Goal: Information Seeking & Learning: Understand process/instructions

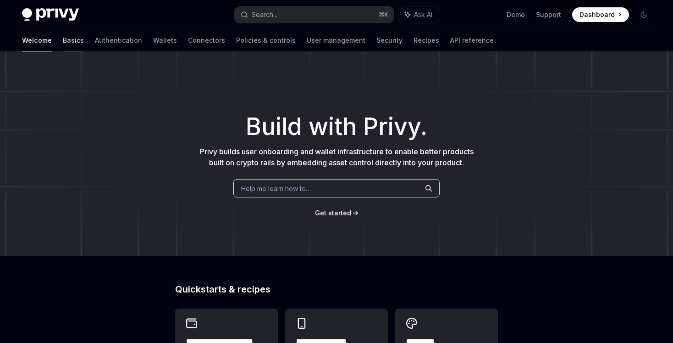
click at [63, 41] on link "Basics" at bounding box center [73, 40] width 21 height 22
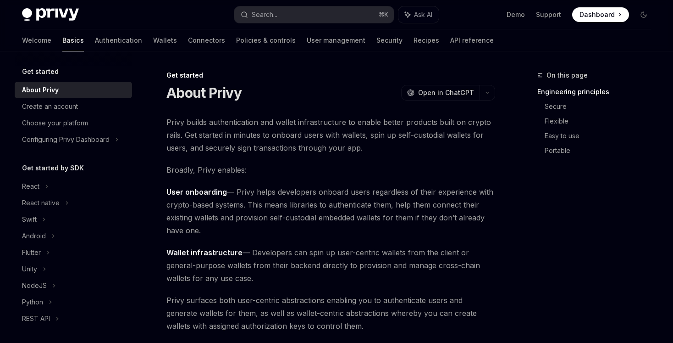
click at [138, 158] on div "Get started About Privy Create an account Choose your platform Configuring Priv…" at bounding box center [81, 196] width 132 height 291
click at [114, 141] on div "Configuring Privy Dashboard" at bounding box center [73, 139] width 117 height 17
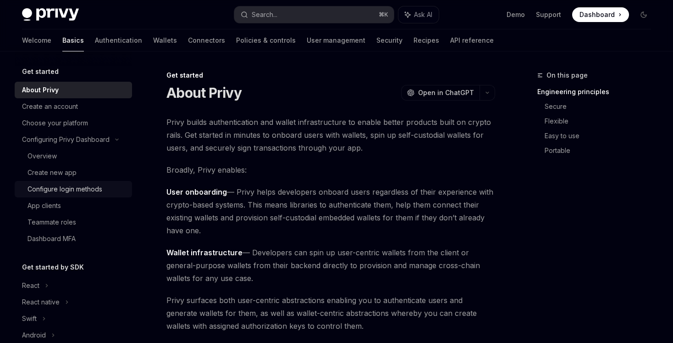
click at [88, 186] on div "Configure login methods" at bounding box center [65, 188] width 75 height 11
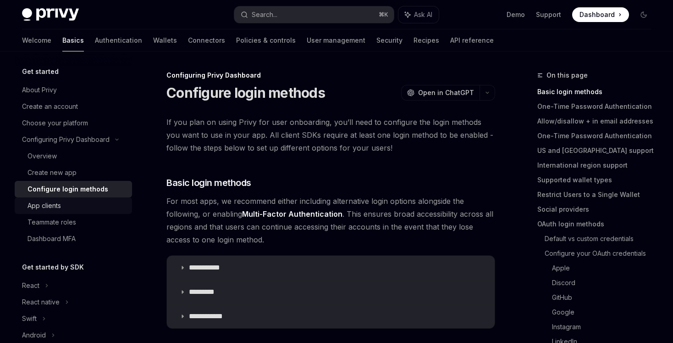
click at [83, 205] on div "App clients" at bounding box center [77, 205] width 99 height 11
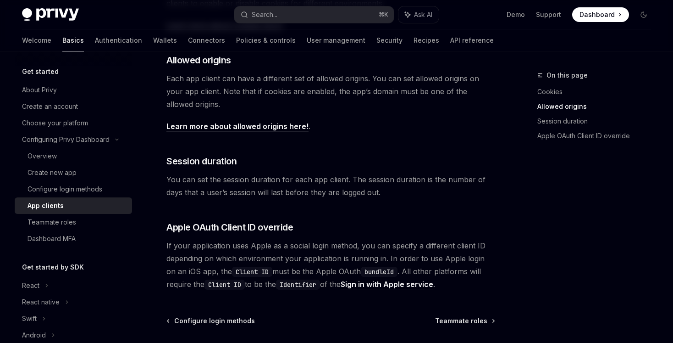
scroll to position [305, 0]
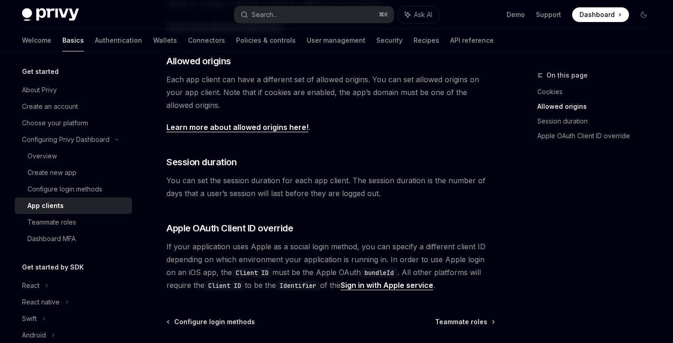
click at [282, 129] on link "Learn more about allowed origins here!" at bounding box center [237, 127] width 142 height 10
type textarea "*"
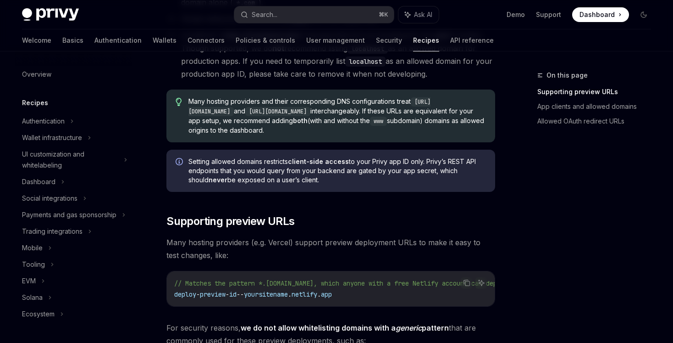
scroll to position [393, 0]
